Goal: Navigation & Orientation: Find specific page/section

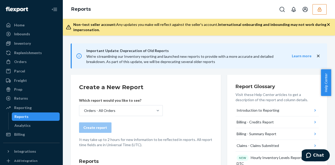
scroll to position [65, 0]
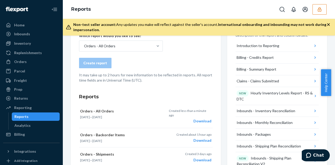
click at [320, 11] on icon "button" at bounding box center [319, 9] width 5 height 5
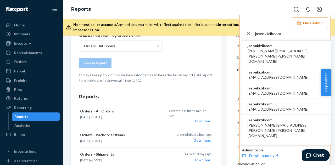
type input "jasonkizikcom"
click at [284, 49] on span "amanda.madsen@kizik.com" at bounding box center [287, 56] width 78 height 16
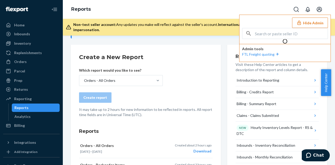
scroll to position [99, 0]
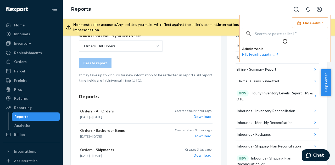
click at [309, 24] on button "Hide Admin" at bounding box center [310, 23] width 36 height 10
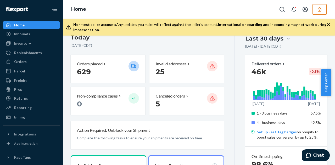
scroll to position [85, 0]
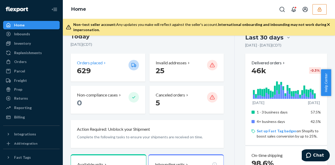
click at [107, 68] on p "629" at bounding box center [100, 70] width 47 height 9
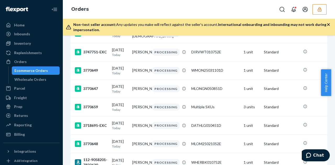
scroll to position [65, 0]
click at [17, 23] on div "Home" at bounding box center [19, 25] width 10 height 5
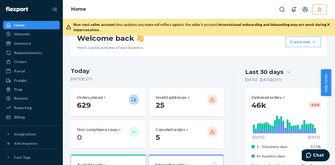
scroll to position [61, 0]
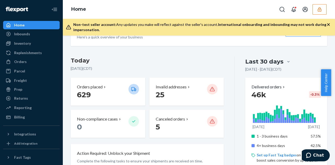
click at [284, 65] on div at bounding box center [288, 62] width 9 height 10
click at [258, 62] on input "Last 30 days" at bounding box center [258, 62] width 0 height 0
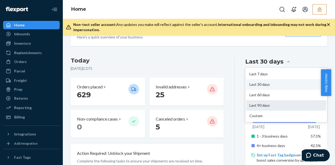
click at [257, 109] on div "Last 90 days" at bounding box center [286, 105] width 80 height 10
click at [258, 62] on input "option Last 90 days focused, 4 of 5. 5 results available. Use Up and Down to ch…" at bounding box center [258, 62] width 0 height 0
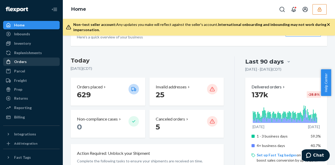
click at [24, 60] on div "Orders" at bounding box center [20, 61] width 13 height 5
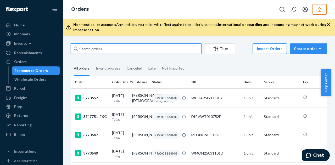
click at [97, 50] on input "text" at bounding box center [136, 48] width 131 height 10
paste input "DSOCMG010011D"
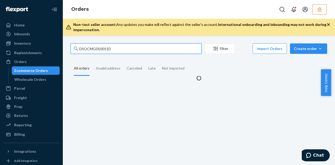
type input "DSOCMG010011D"
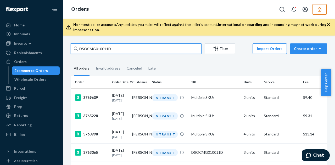
click at [119, 48] on input "DSOCMG010011D" at bounding box center [136, 48] width 131 height 10
click at [108, 49] on input "DSOCMG010011D" at bounding box center [136, 48] width 131 height 10
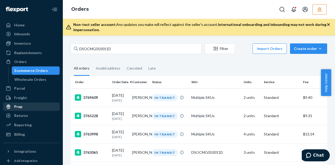
click at [30, 108] on div "Prep" at bounding box center [31, 106] width 55 height 7
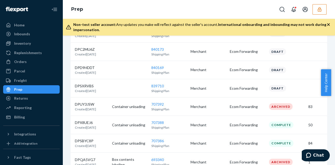
scroll to position [285, 0]
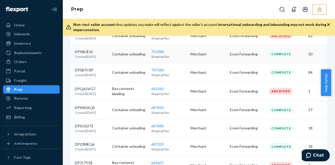
click at [136, 63] on td "Container unloading" at bounding box center [129, 54] width 39 height 18
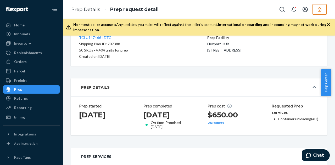
scroll to position [62, 0]
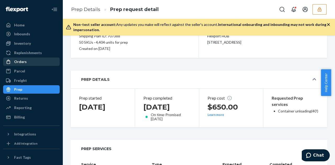
click at [25, 64] on div "Orders" at bounding box center [20, 61] width 13 height 5
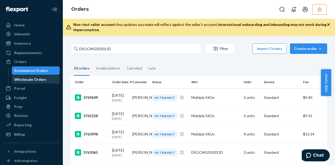
click at [26, 79] on div "Wholesale Orders" at bounding box center [30, 79] width 32 height 5
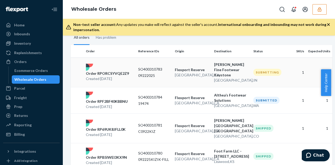
scroll to position [47, 0]
click at [22, 136] on div "Billing" at bounding box center [19, 134] width 11 height 5
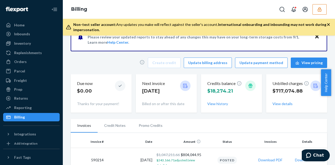
scroll to position [19, 0]
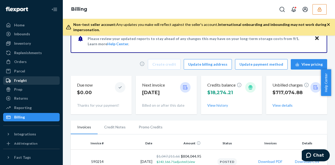
click at [25, 83] on div "Freight" at bounding box center [31, 80] width 55 height 7
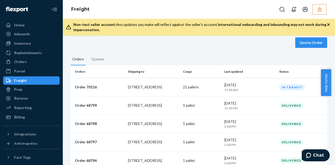
scroll to position [39, 0]
click at [99, 57] on button "Quotes" at bounding box center [98, 61] width 16 height 9
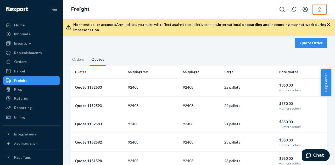
click at [74, 57] on button "Orders" at bounding box center [78, 61] width 15 height 9
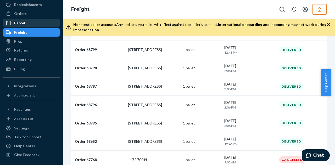
scroll to position [0, 0]
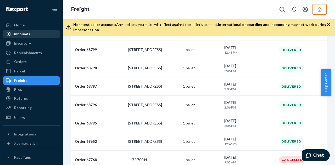
click at [19, 33] on div "Inbounds" at bounding box center [22, 33] width 16 height 5
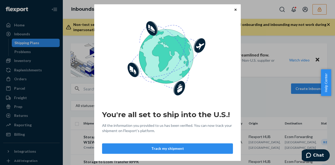
click at [19, 61] on div "You're all set to ship into the U.S.! All the information you provided to us ha…" at bounding box center [167, 82] width 335 height 165
